Goal: Information Seeking & Learning: Learn about a topic

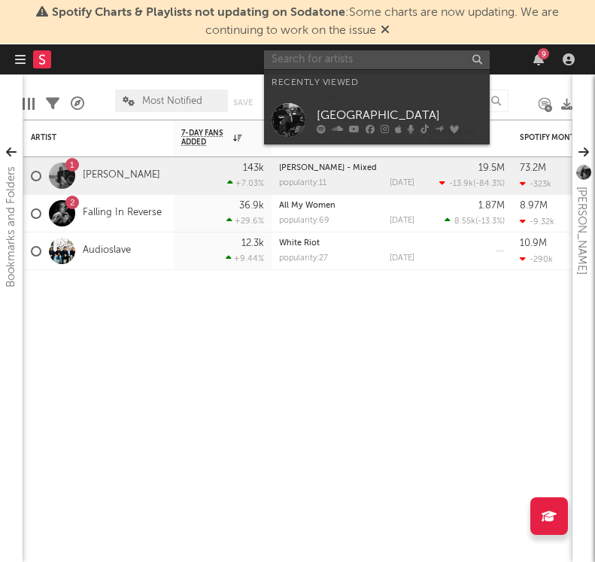
click at [306, 57] on input "text" at bounding box center [377, 59] width 226 height 19
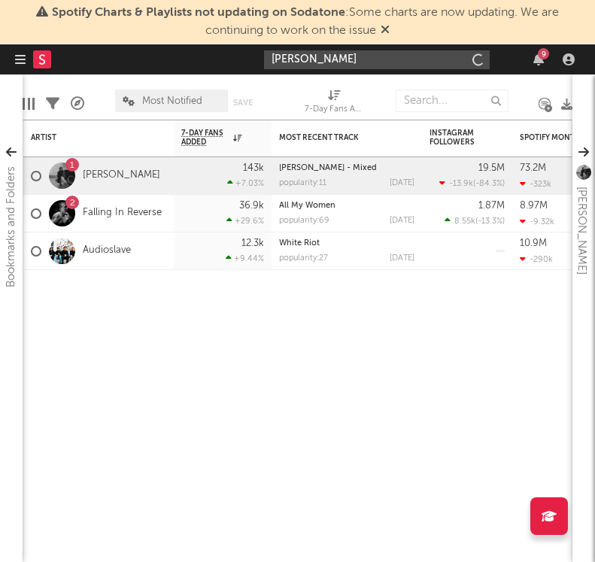
type input "[PERSON_NAME]"
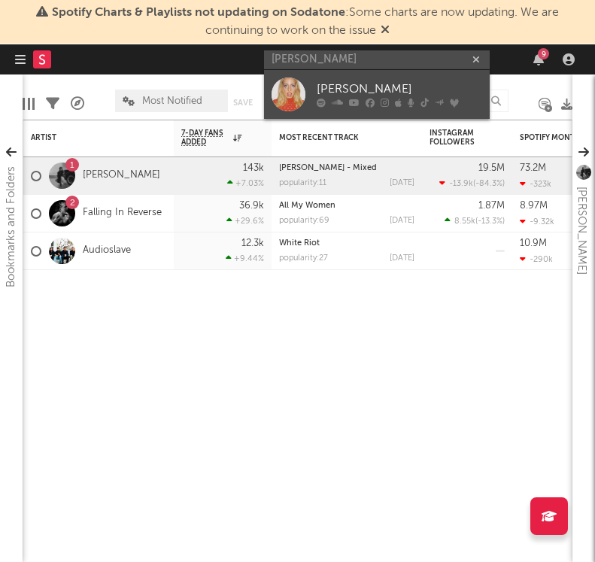
click at [315, 99] on link "[PERSON_NAME]" at bounding box center [377, 94] width 226 height 49
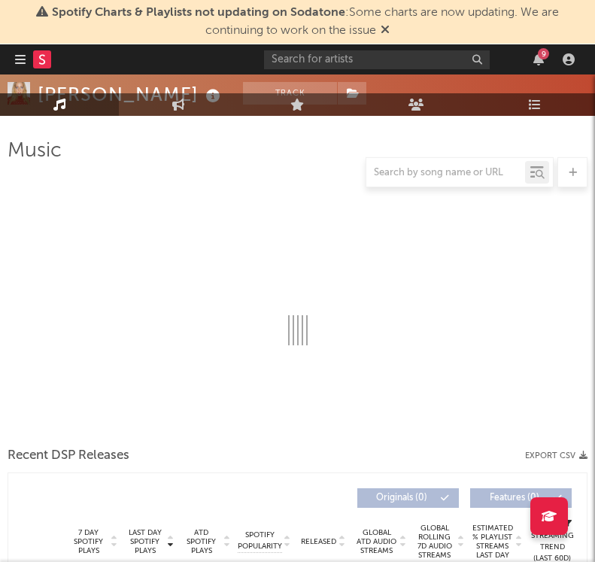
scroll to position [200, 0]
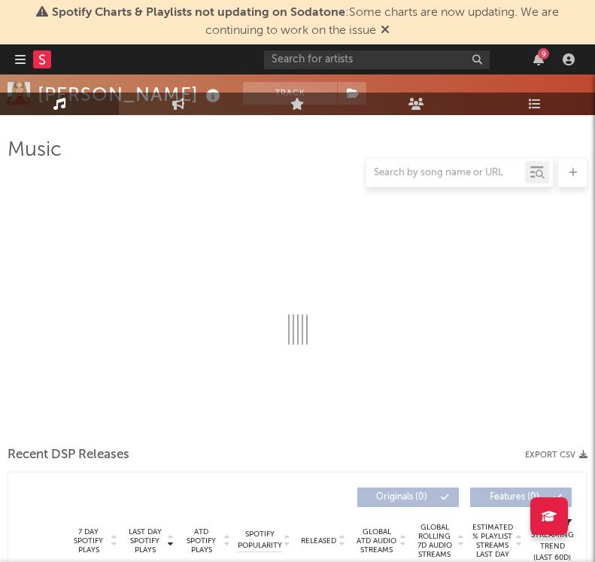
select select "6m"
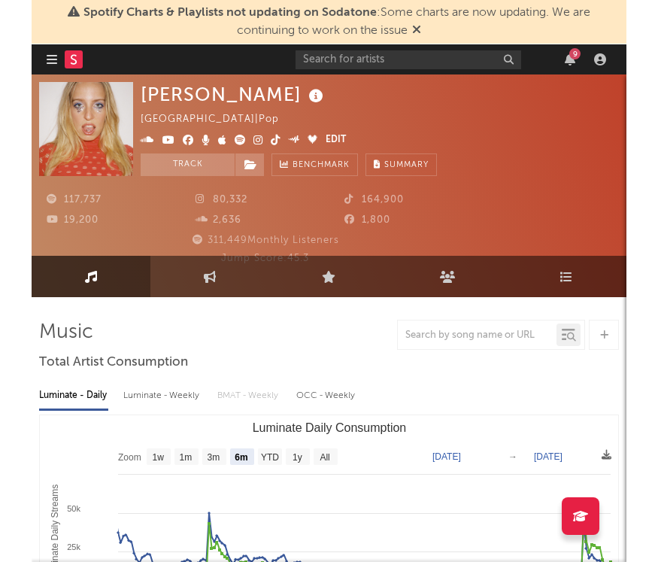
scroll to position [0, 0]
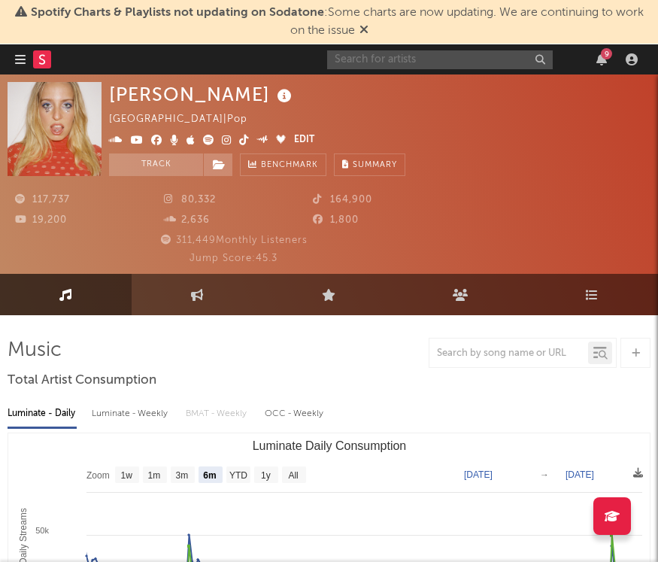
click at [371, 61] on input "text" at bounding box center [440, 59] width 226 height 19
click at [344, 66] on input "text" at bounding box center [440, 59] width 226 height 19
type input "[PERSON_NAME]"
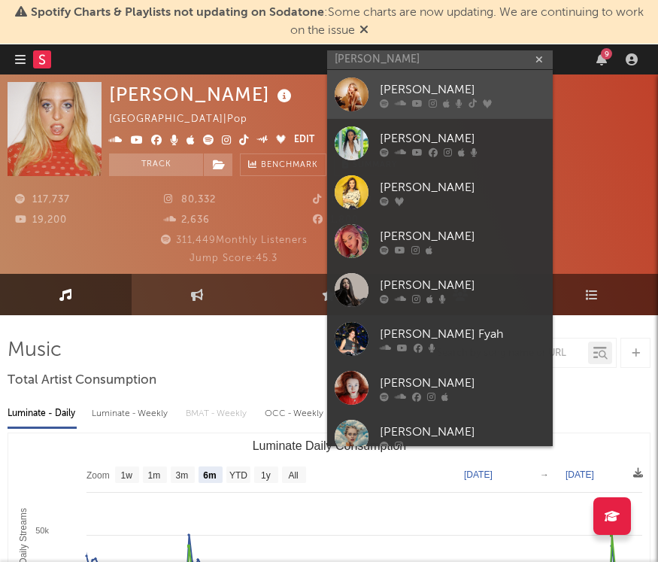
click at [407, 85] on div "[PERSON_NAME]" at bounding box center [463, 90] width 166 height 18
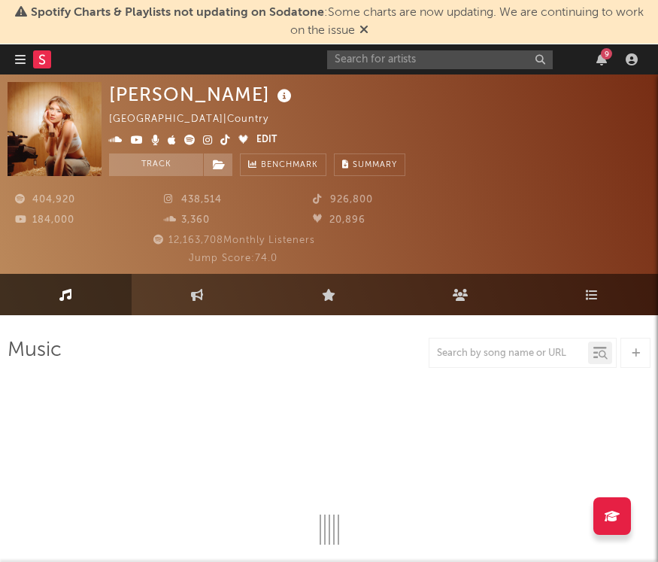
select select "6m"
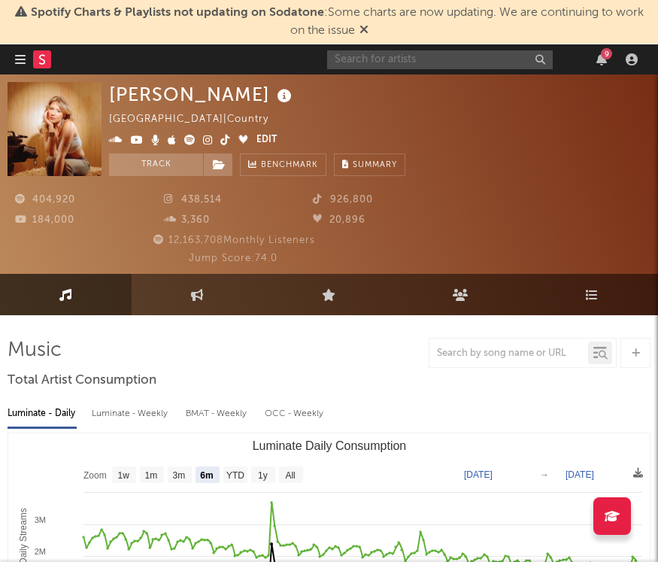
click at [427, 57] on input "text" at bounding box center [440, 59] width 226 height 19
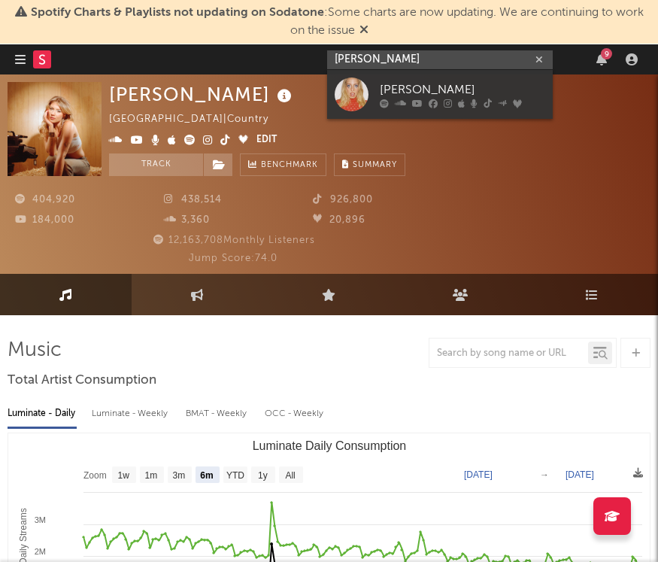
type input "[PERSON_NAME]"
click at [405, 90] on div "[PERSON_NAME]" at bounding box center [463, 90] width 166 height 18
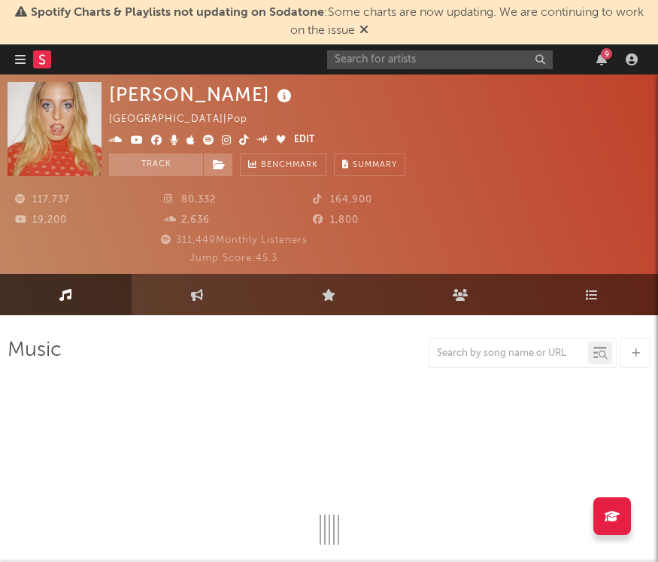
select select "6m"
